Goal: Check status: Check status

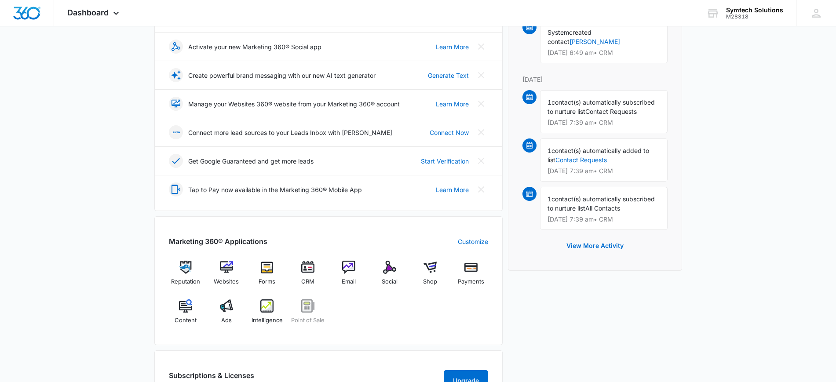
scroll to position [154, 0]
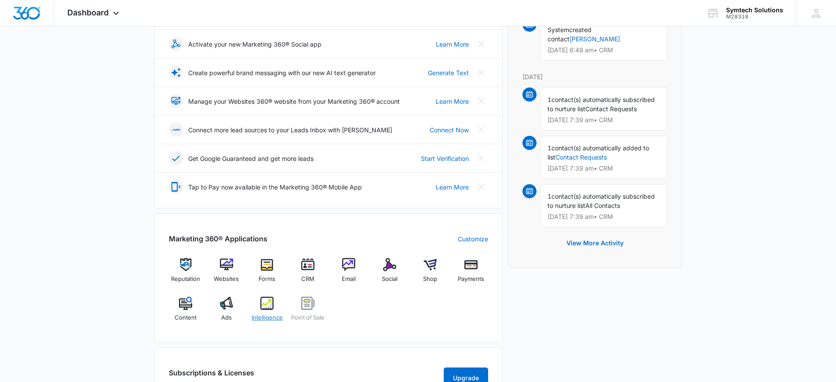
click at [268, 307] on img at bounding box center [266, 303] width 13 height 13
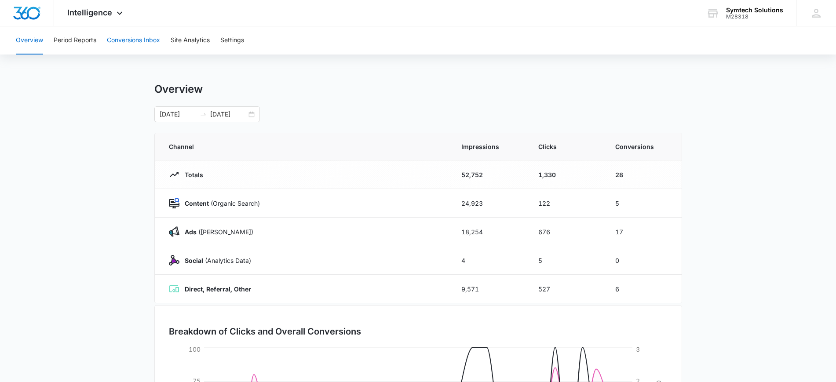
click at [139, 42] on button "Conversions Inbox" at bounding box center [133, 40] width 53 height 28
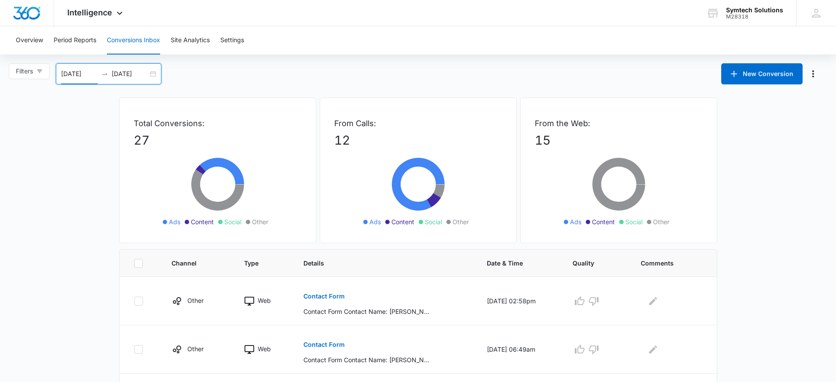
click at [64, 74] on input "[DATE]" at bounding box center [79, 74] width 36 height 10
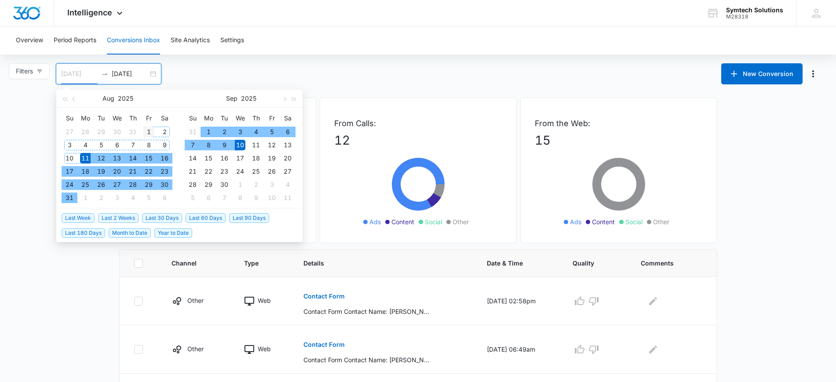
type input "[DATE]"
click at [146, 129] on div "1" at bounding box center [148, 132] width 11 height 11
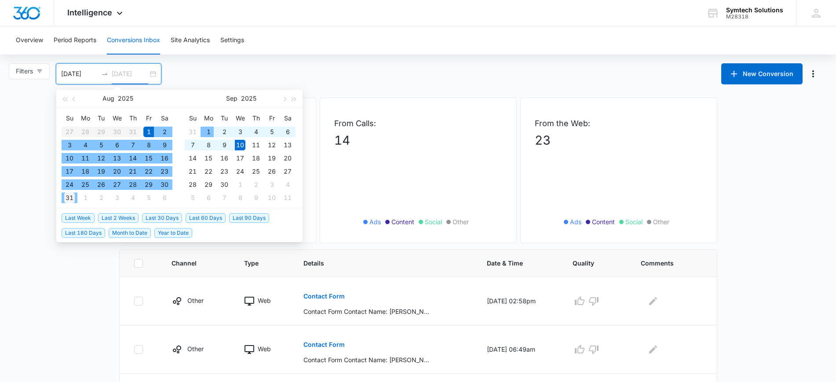
type input "[DATE]"
click at [71, 199] on div "31" at bounding box center [69, 198] width 11 height 11
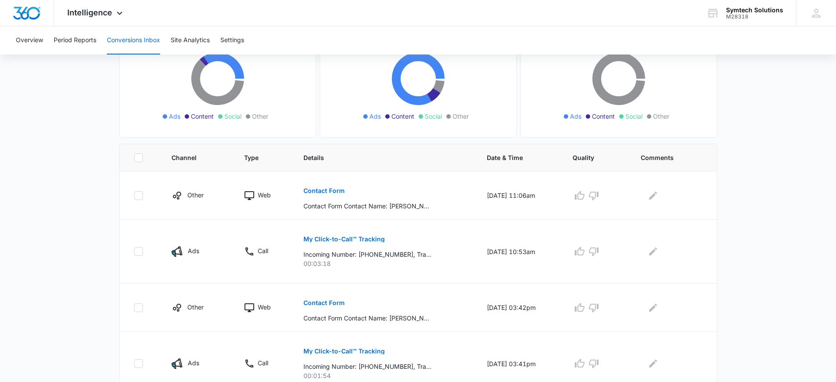
scroll to position [121, 0]
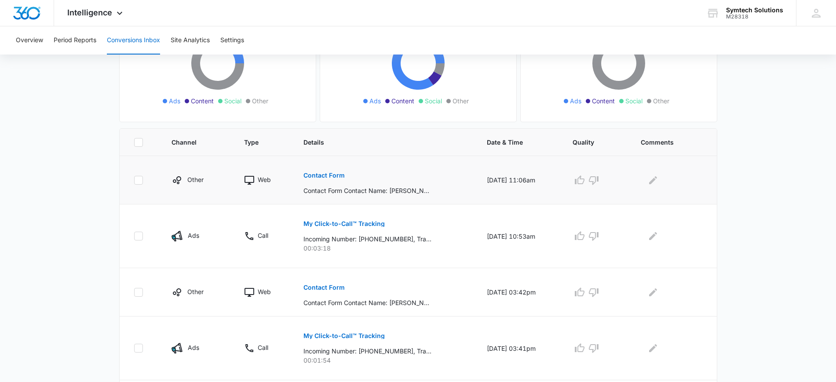
click at [317, 175] on p "Contact Form" at bounding box center [323, 175] width 41 height 6
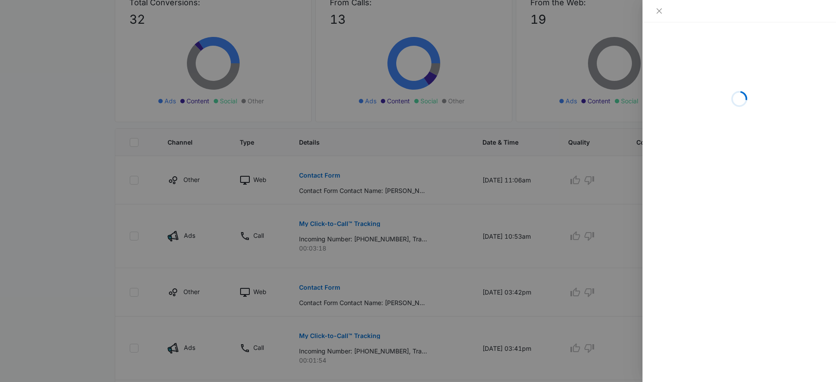
click at [56, 145] on div at bounding box center [418, 191] width 836 height 382
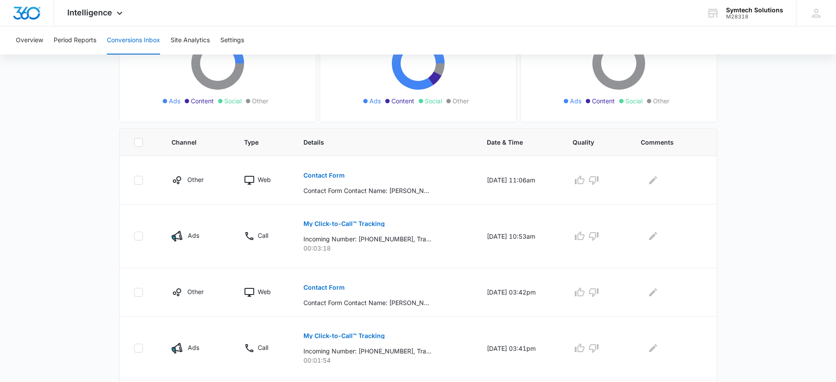
scroll to position [0, 0]
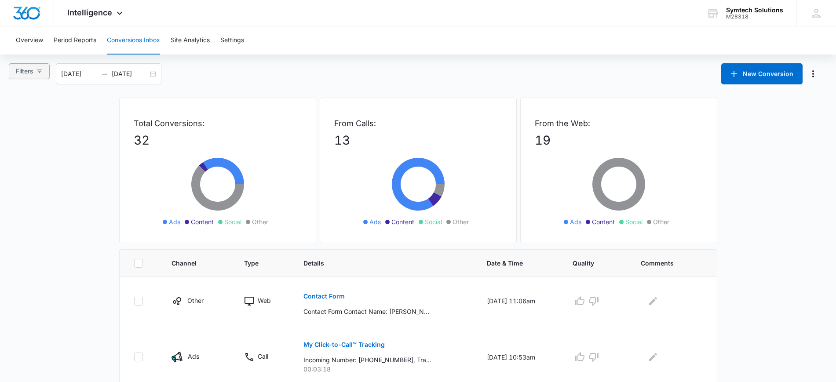
click at [35, 71] on button "Filters" at bounding box center [29, 71] width 41 height 16
click at [52, 120] on label "Content" at bounding box center [38, 126] width 49 height 13
click at [21, 128] on input "Content" at bounding box center [17, 131] width 7 height 7
radio input "true"
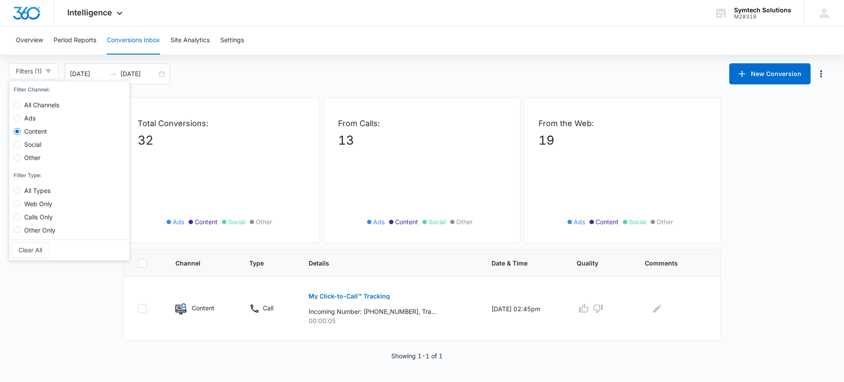
click at [29, 120] on span "Ads" at bounding box center [30, 117] width 18 height 7
click at [21, 120] on input "Ads" at bounding box center [17, 118] width 7 height 7
radio input "true"
radio input "false"
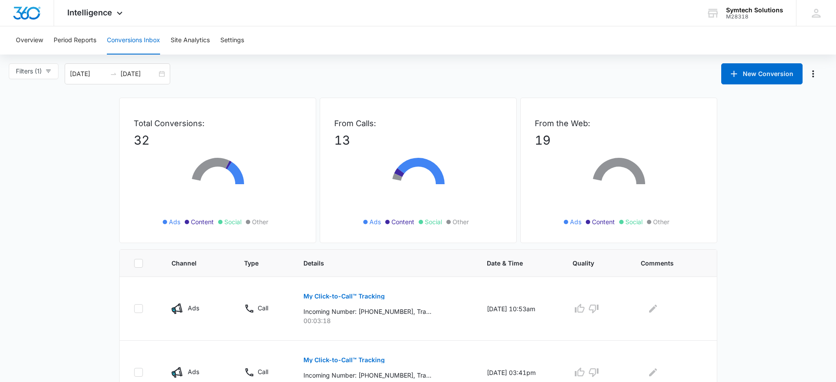
click at [350, 72] on div "Filters (1) Filter Channel : All Channels Ads Content Social Other Filter Type …" at bounding box center [418, 73] width 836 height 21
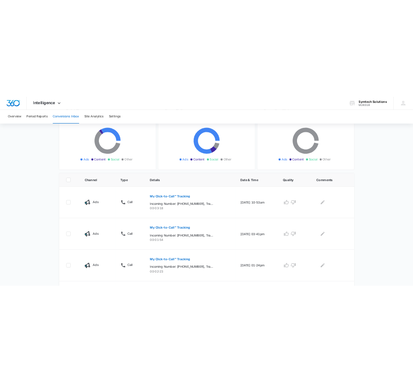
scroll to position [108, 0]
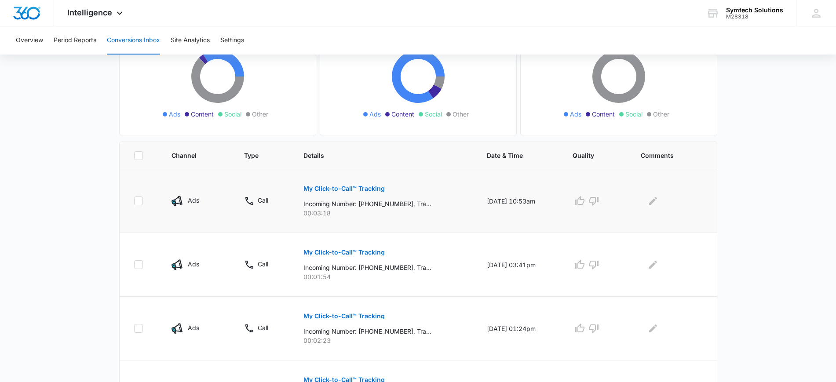
click at [348, 191] on p "My Click-to-Call™ Tracking" at bounding box center [343, 188] width 81 height 6
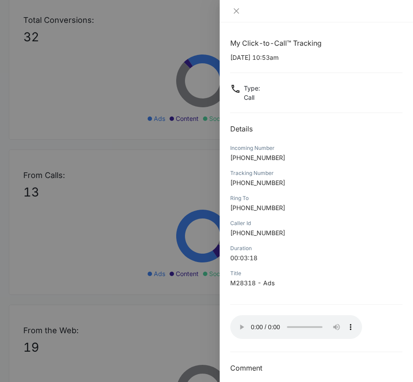
click at [134, 298] on div at bounding box center [206, 191] width 413 height 382
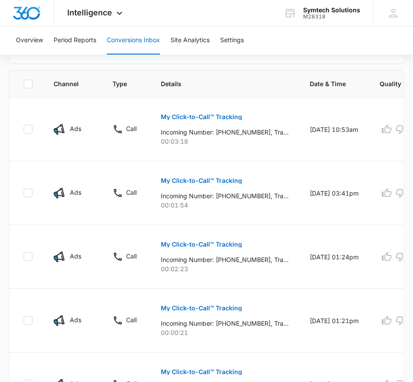
scroll to position [432, 0]
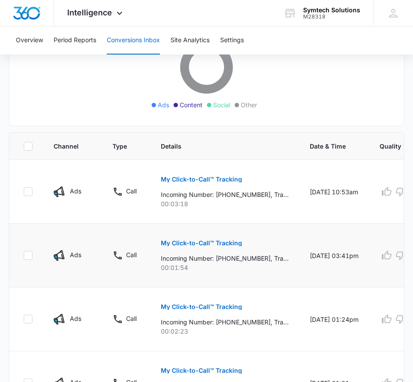
click at [196, 245] on p "My Click-to-Call™ Tracking" at bounding box center [201, 243] width 81 height 6
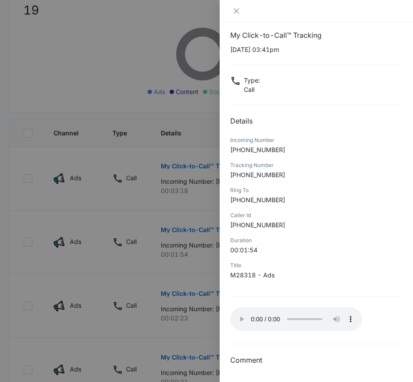
scroll to position [7, 0]
click at [99, 279] on div at bounding box center [206, 191] width 413 height 382
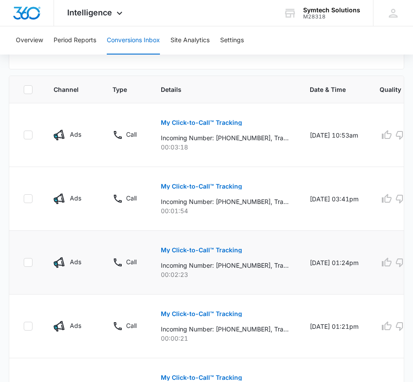
scroll to position [493, 0]
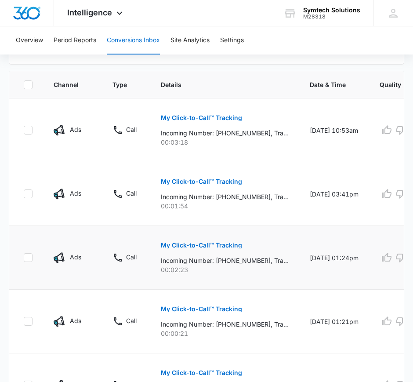
click at [216, 246] on p "My Click-to-Call™ Tracking" at bounding box center [201, 245] width 81 height 6
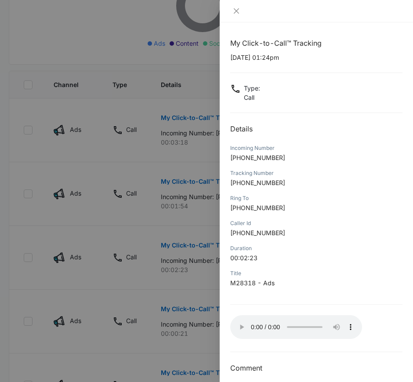
click at [108, 282] on div at bounding box center [206, 191] width 413 height 382
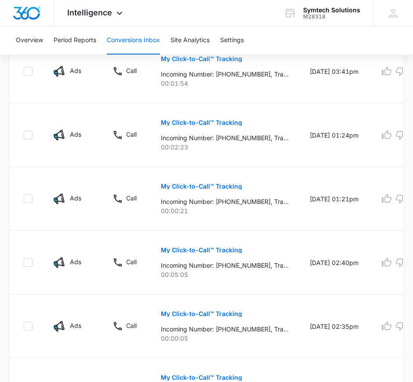
scroll to position [623, 0]
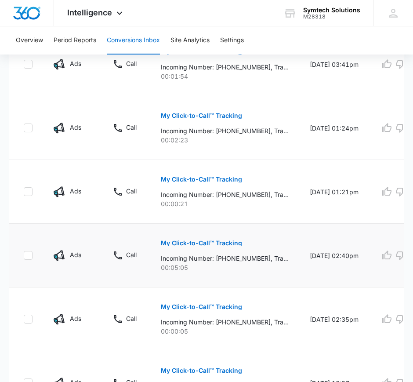
click at [187, 243] on p "My Click-to-Call™ Tracking" at bounding box center [201, 243] width 81 height 6
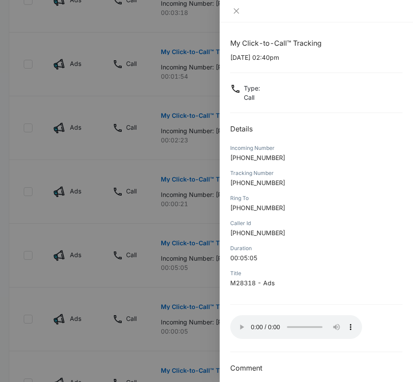
click at [109, 287] on div at bounding box center [206, 191] width 413 height 382
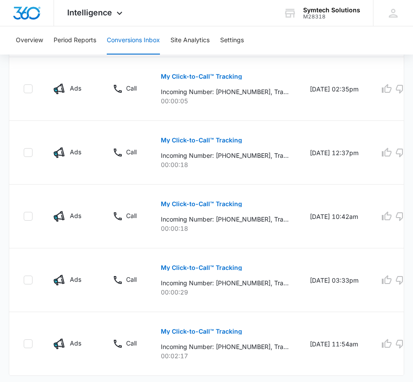
scroll to position [883, 0]
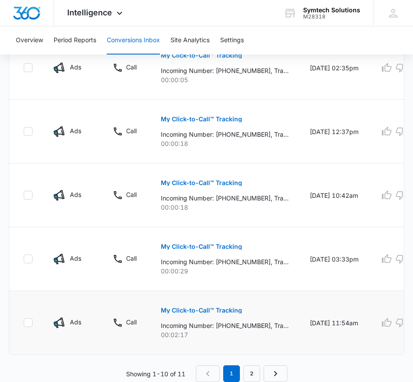
click at [189, 300] on button "My Click-to-Call™ Tracking" at bounding box center [201, 310] width 81 height 21
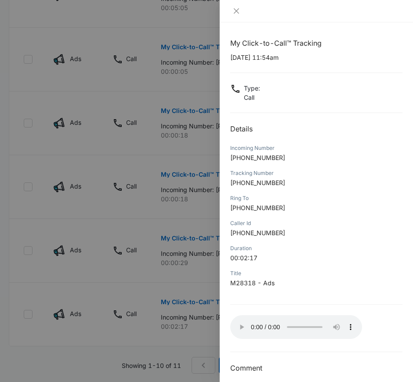
click at [131, 287] on div at bounding box center [206, 191] width 413 height 382
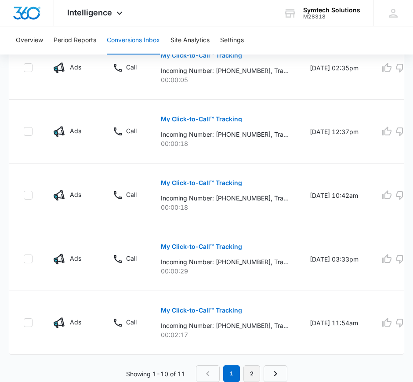
click at [254, 368] on link "2" at bounding box center [252, 373] width 17 height 17
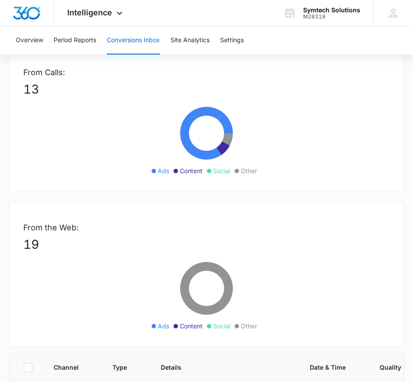
scroll to position [309, 0]
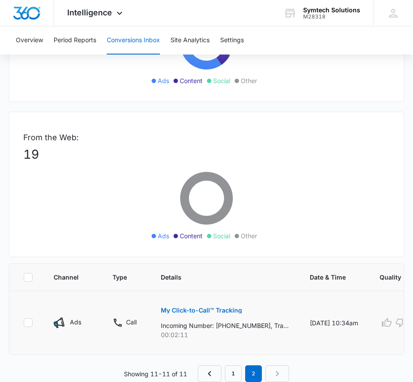
click at [196, 300] on button "My Click-to-Call™ Tracking" at bounding box center [201, 310] width 81 height 21
